Goal: Obtain resource: Download file/media

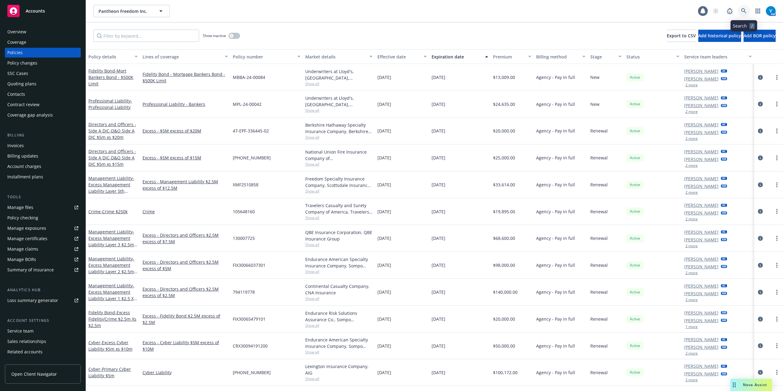
click at [745, 13] on icon at bounding box center [744, 11] width 6 height 6
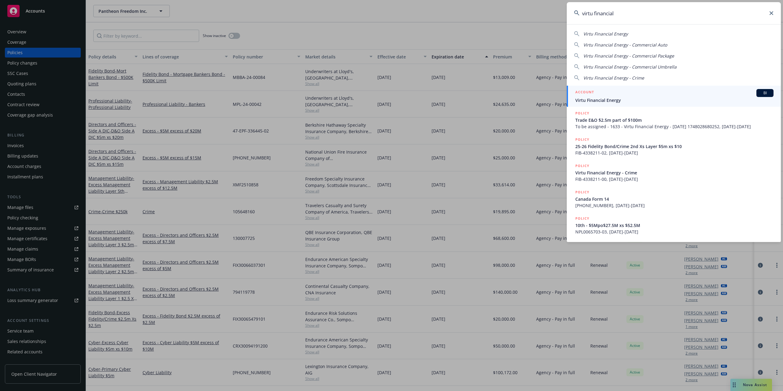
type input "virtu financial"
click at [645, 103] on link "ACCOUNT BI Virtu Financial Energy" at bounding box center [674, 96] width 214 height 21
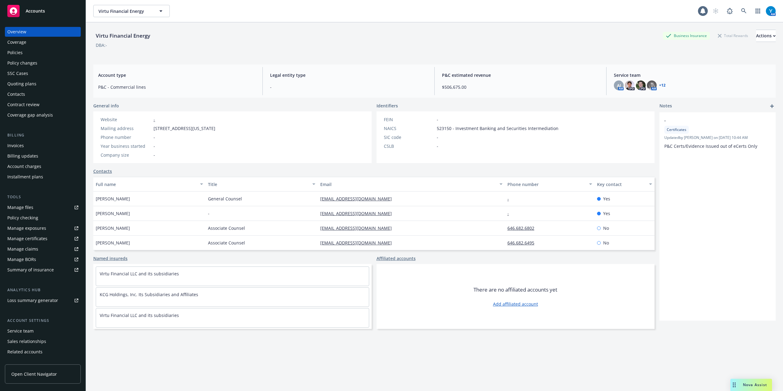
click at [17, 54] on div "Policies" at bounding box center [14, 53] width 15 height 10
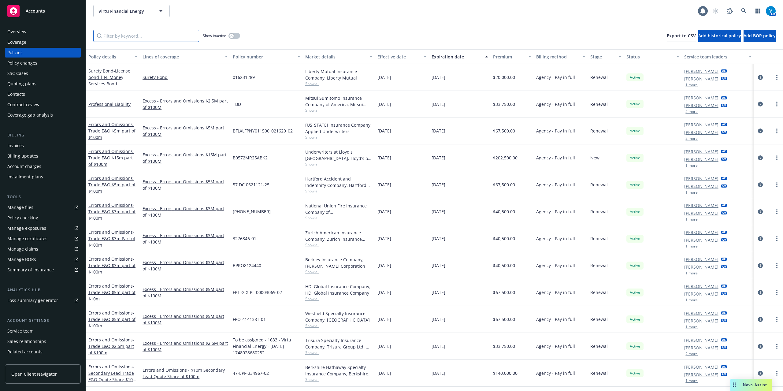
click at [135, 34] on input "Filter by keyword..." at bounding box center [146, 36] width 106 height 12
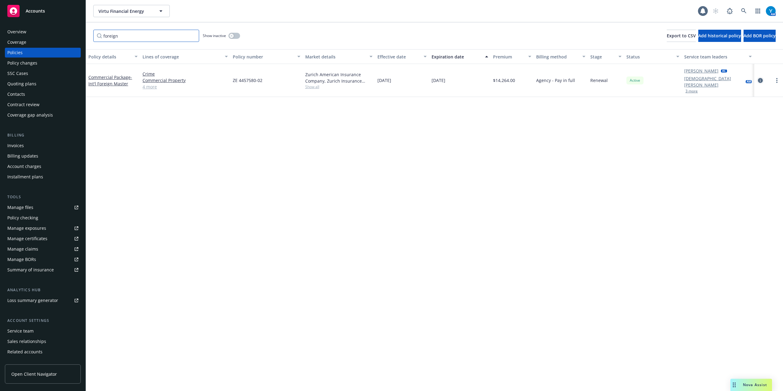
type input "foreign"
click at [760, 78] on icon "circleInformation" at bounding box center [760, 80] width 5 height 5
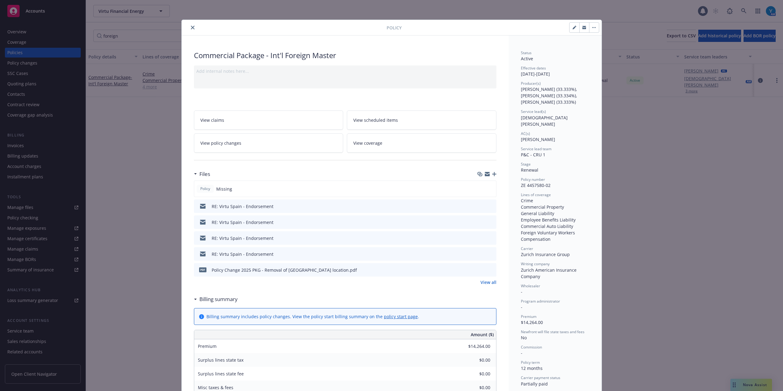
click at [485, 284] on link "View all" at bounding box center [489, 282] width 16 height 6
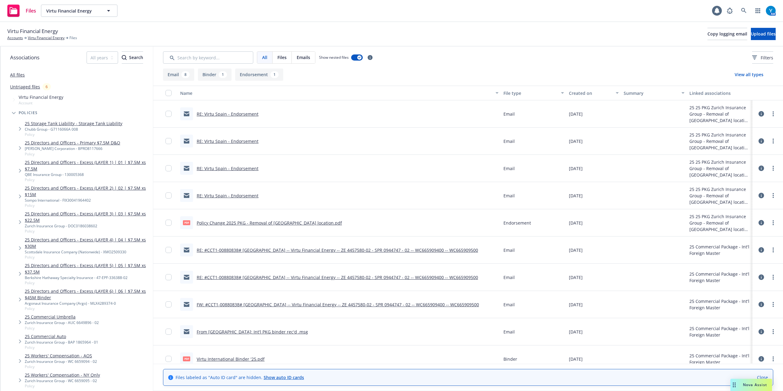
scroll to position [10, 0]
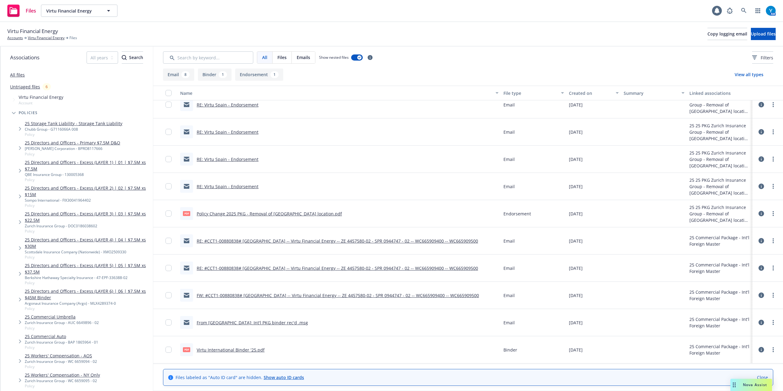
click at [256, 349] on link "Virtu International Binder '25.pdf" at bounding box center [231, 350] width 68 height 6
click at [41, 37] on link "Virtu Financial Energy" at bounding box center [46, 38] width 37 height 6
